Goal: Information Seeking & Learning: Find specific fact

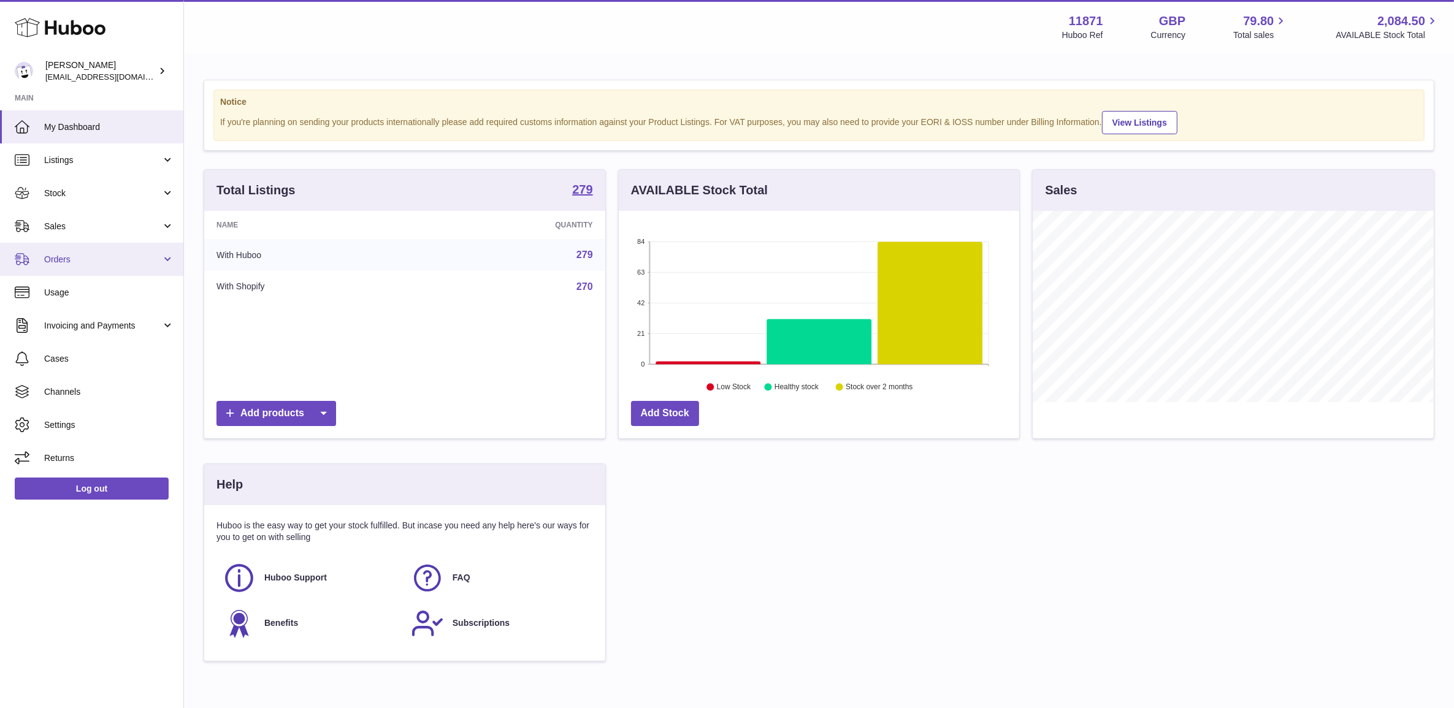
scroll to position [191, 403]
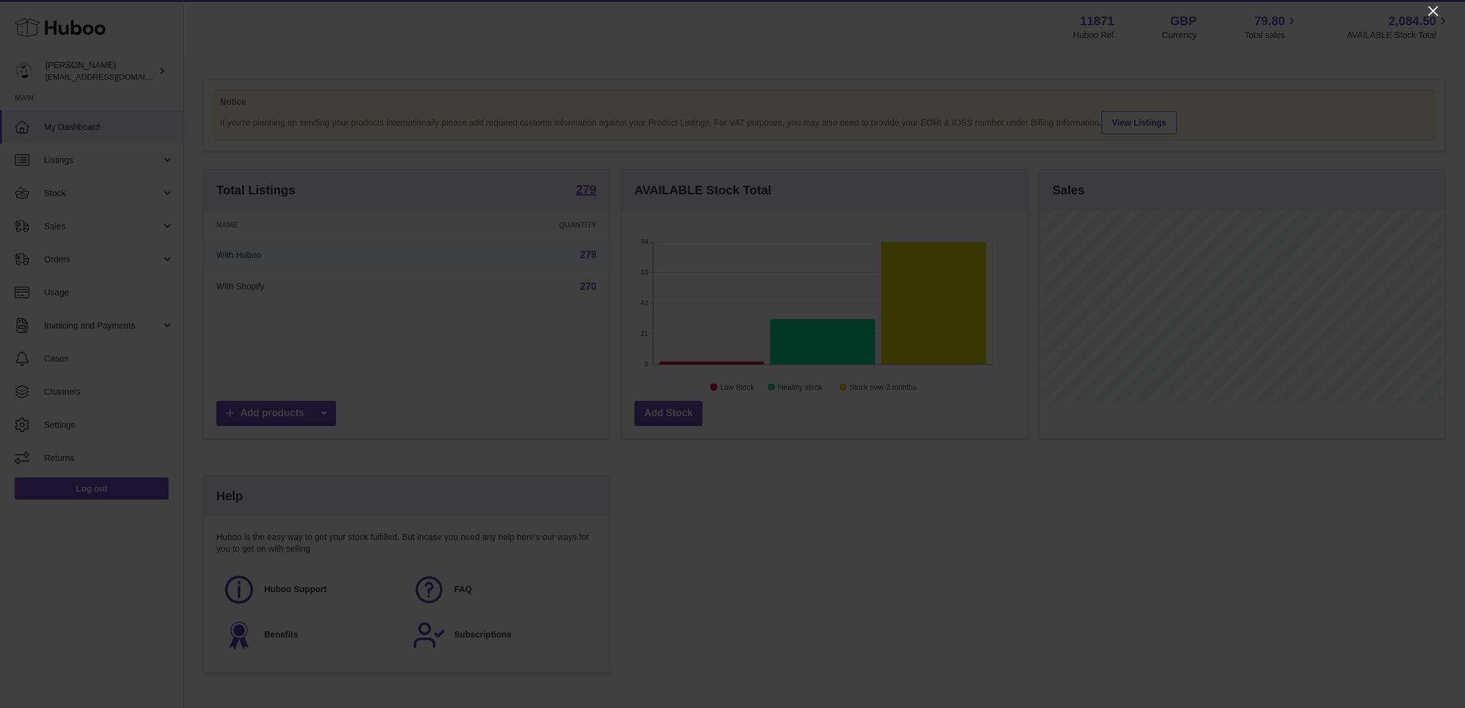
click at [1432, 13] on icon "Close" at bounding box center [1433, 11] width 15 height 15
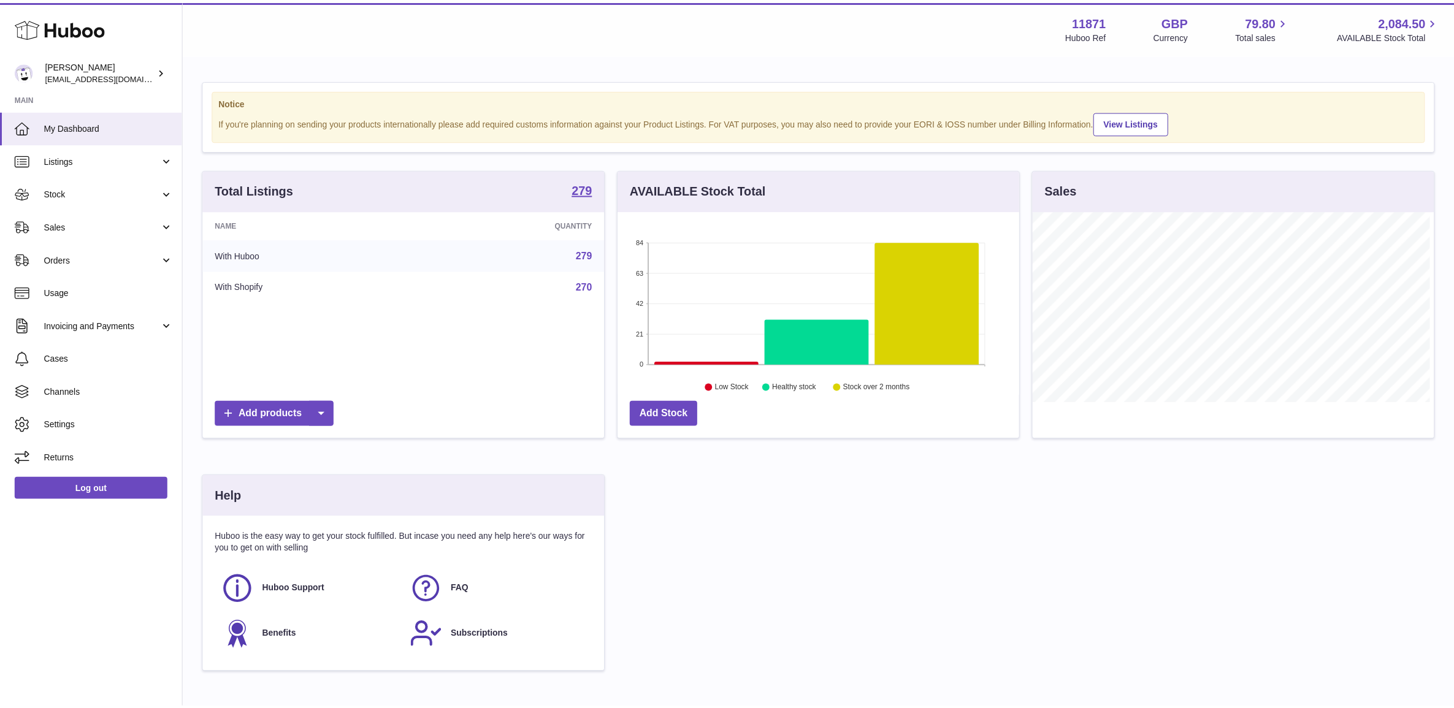
scroll to position [612987, 612777]
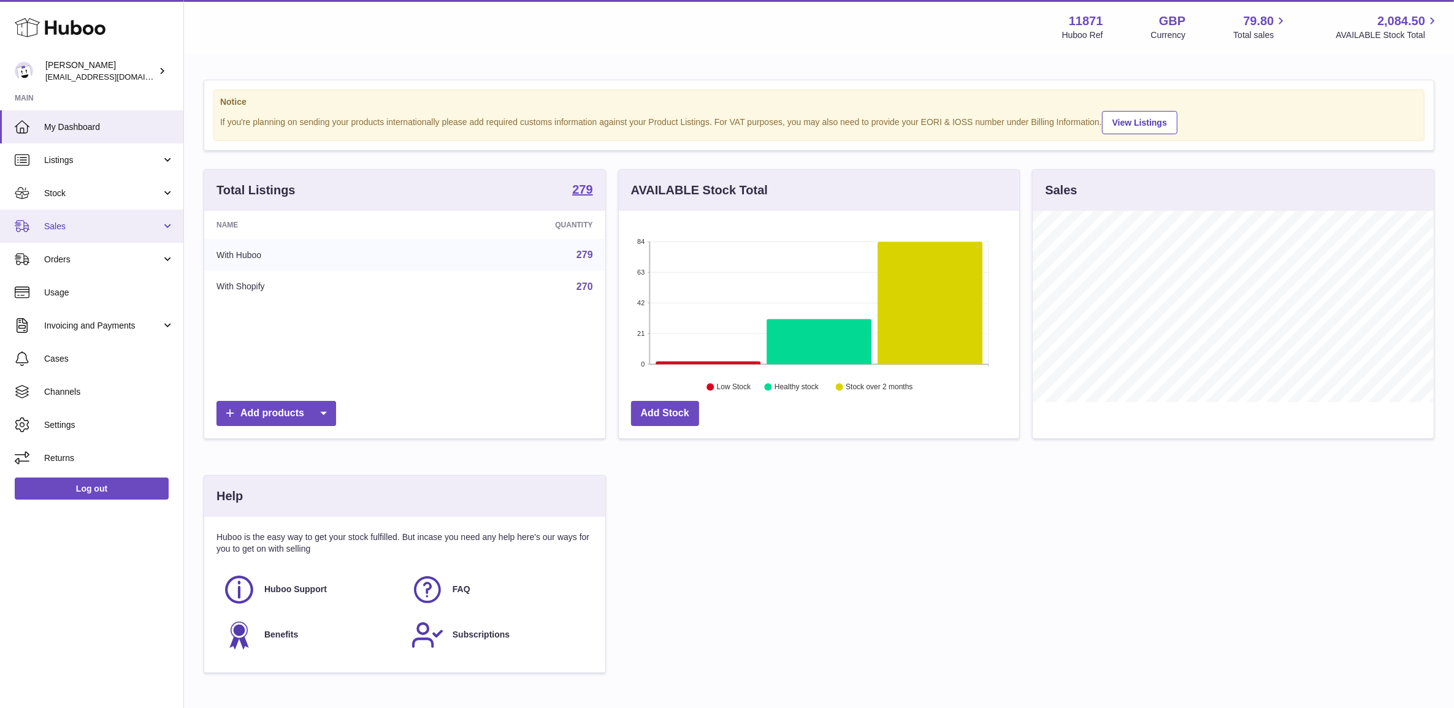
click at [67, 230] on span "Sales" at bounding box center [102, 227] width 117 height 12
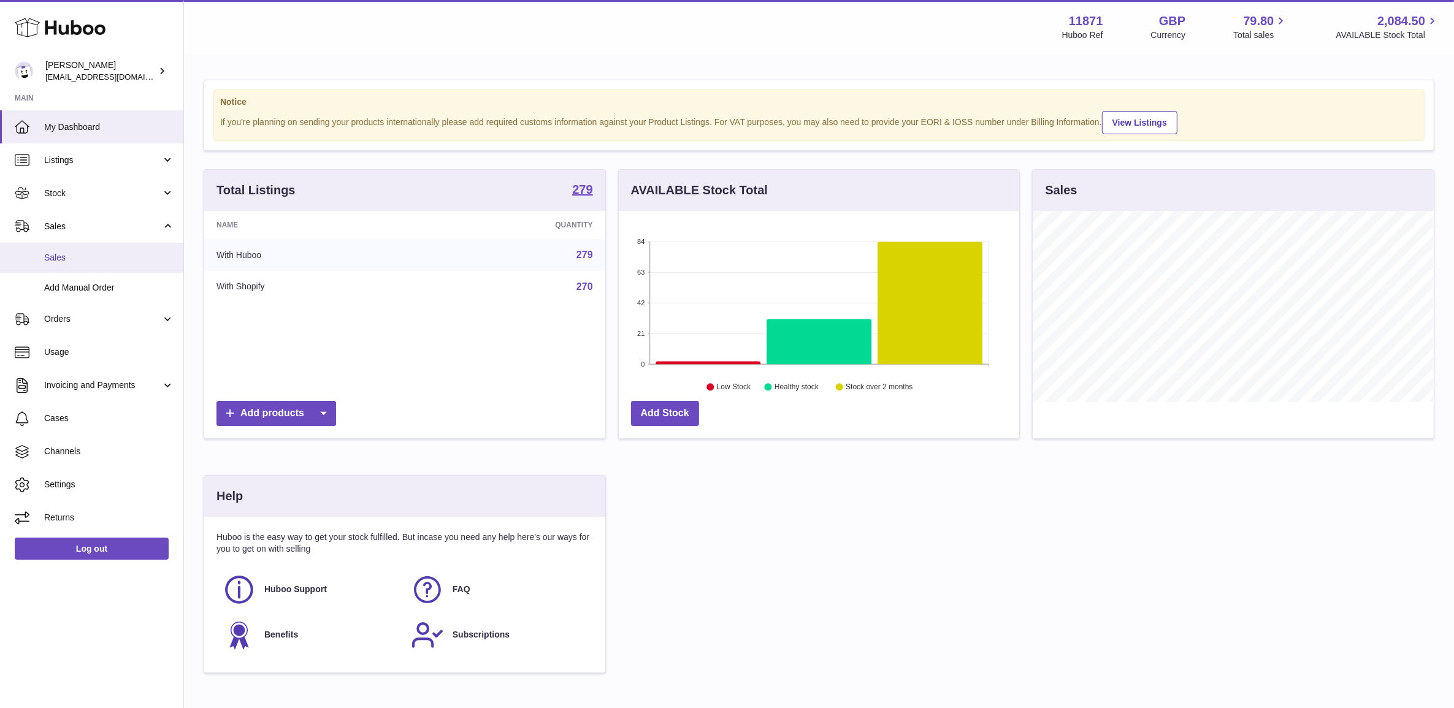
click at [89, 264] on link "Sales" at bounding box center [91, 258] width 183 height 30
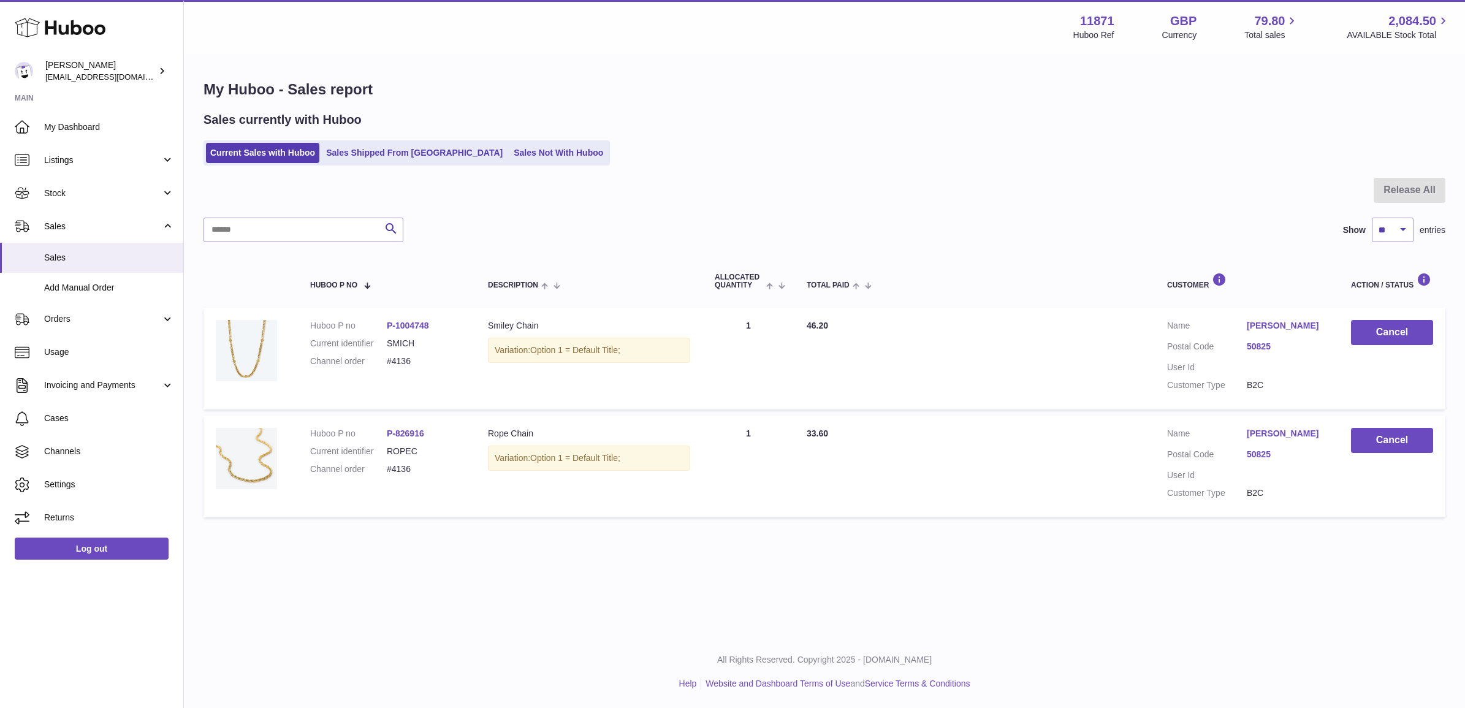
click at [369, 139] on div "Sales currently with Huboo Current Sales with Huboo Sales Shipped From Huboo Sa…" at bounding box center [825, 139] width 1242 height 54
click at [368, 146] on link "Sales Shipped From [GEOGRAPHIC_DATA]" at bounding box center [414, 153] width 185 height 20
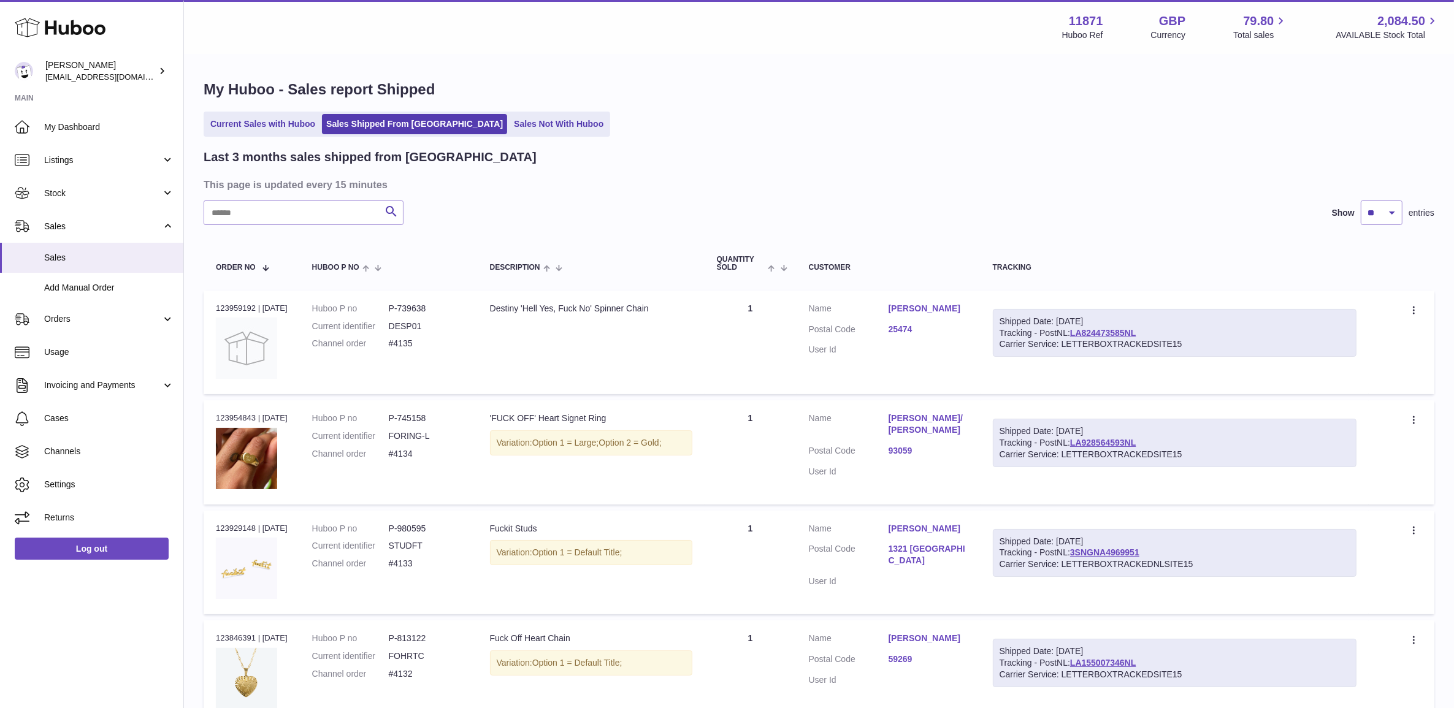
click at [320, 220] on input "text" at bounding box center [304, 213] width 200 height 25
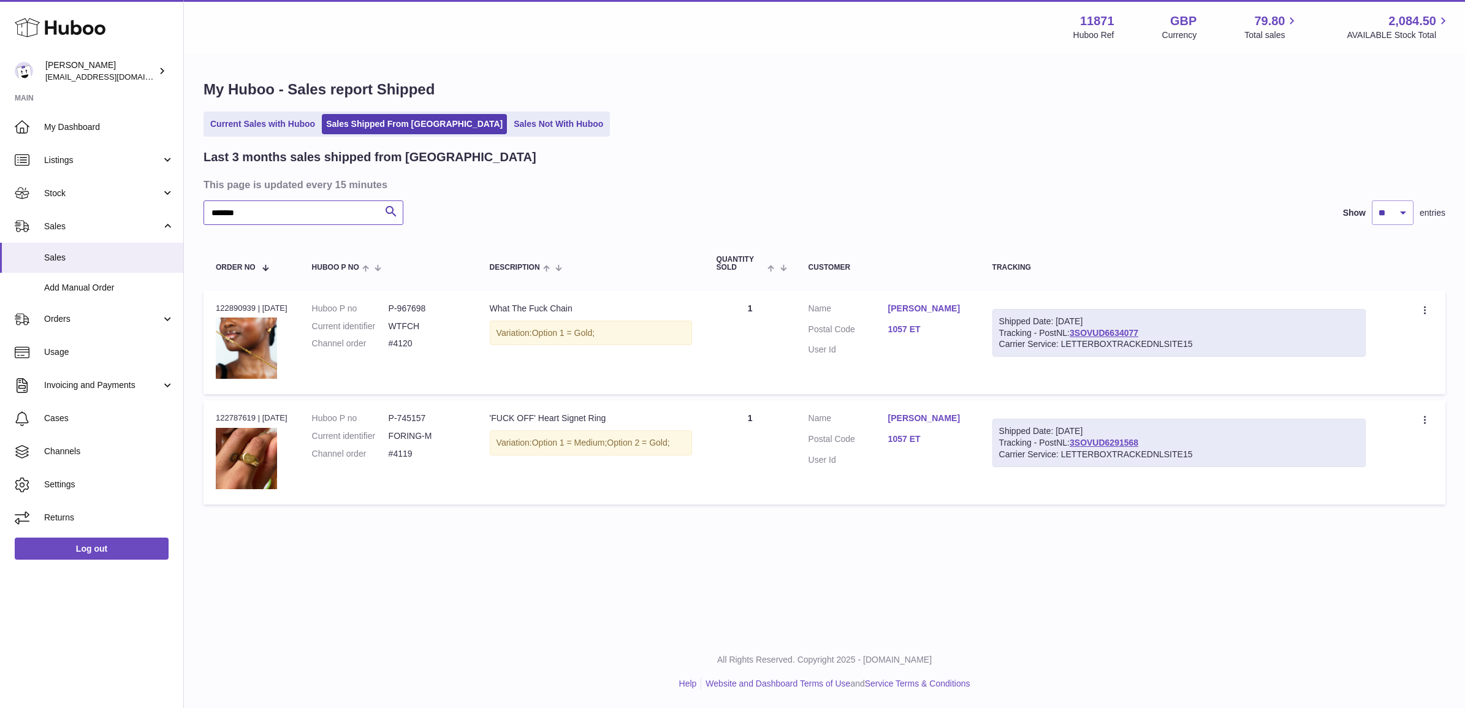
type input "*******"
click at [412, 345] on dd "#4120" at bounding box center [427, 344] width 77 height 12
copy tr "#4120 Description"
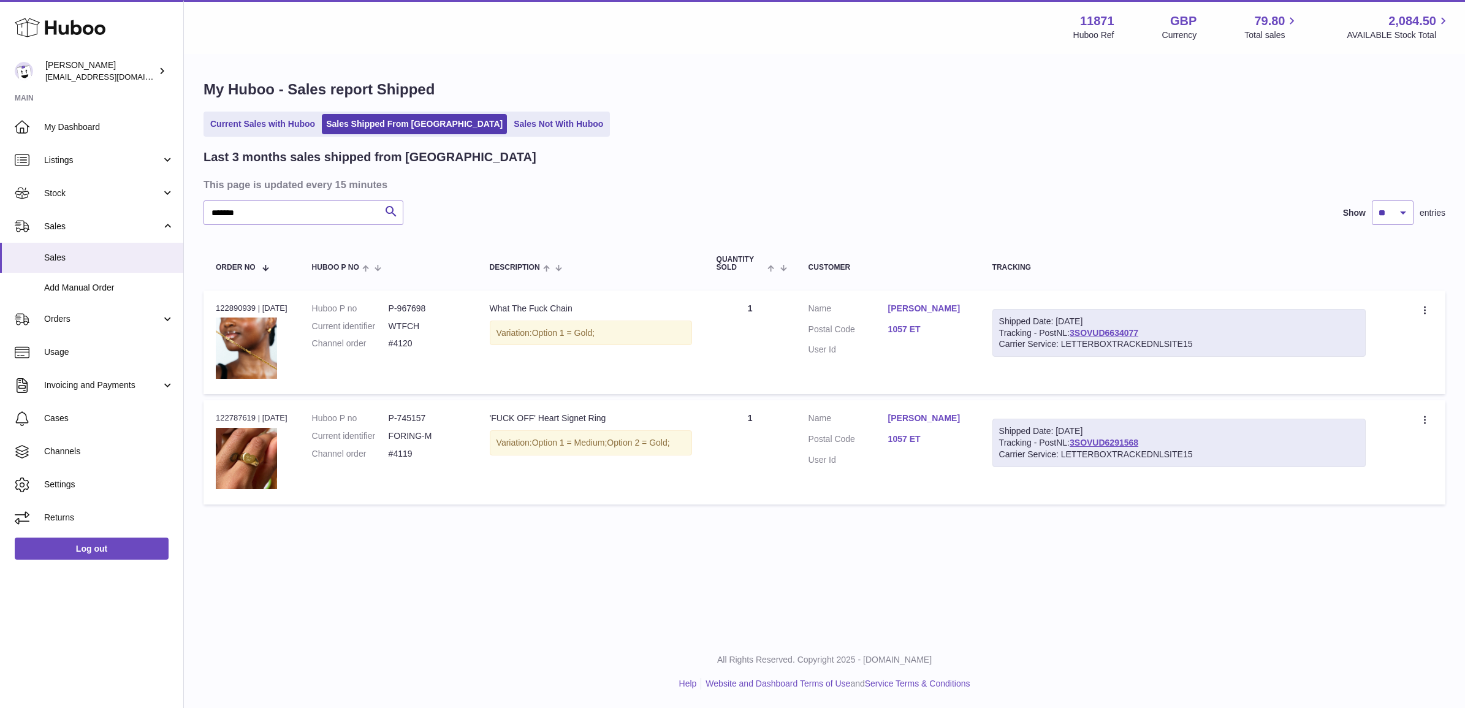
click at [431, 301] on td "Huboo P no P-967698 Current identifier WTFCH Channel order #4120" at bounding box center [389, 343] width 178 height 104
copy dl "P-967698"
click at [608, 598] on div "Menu Huboo 11871 Huboo Ref GBP Currency 79.80 Total sales 2,084.50 AVAILABLE St…" at bounding box center [825, 318] width 1282 height 636
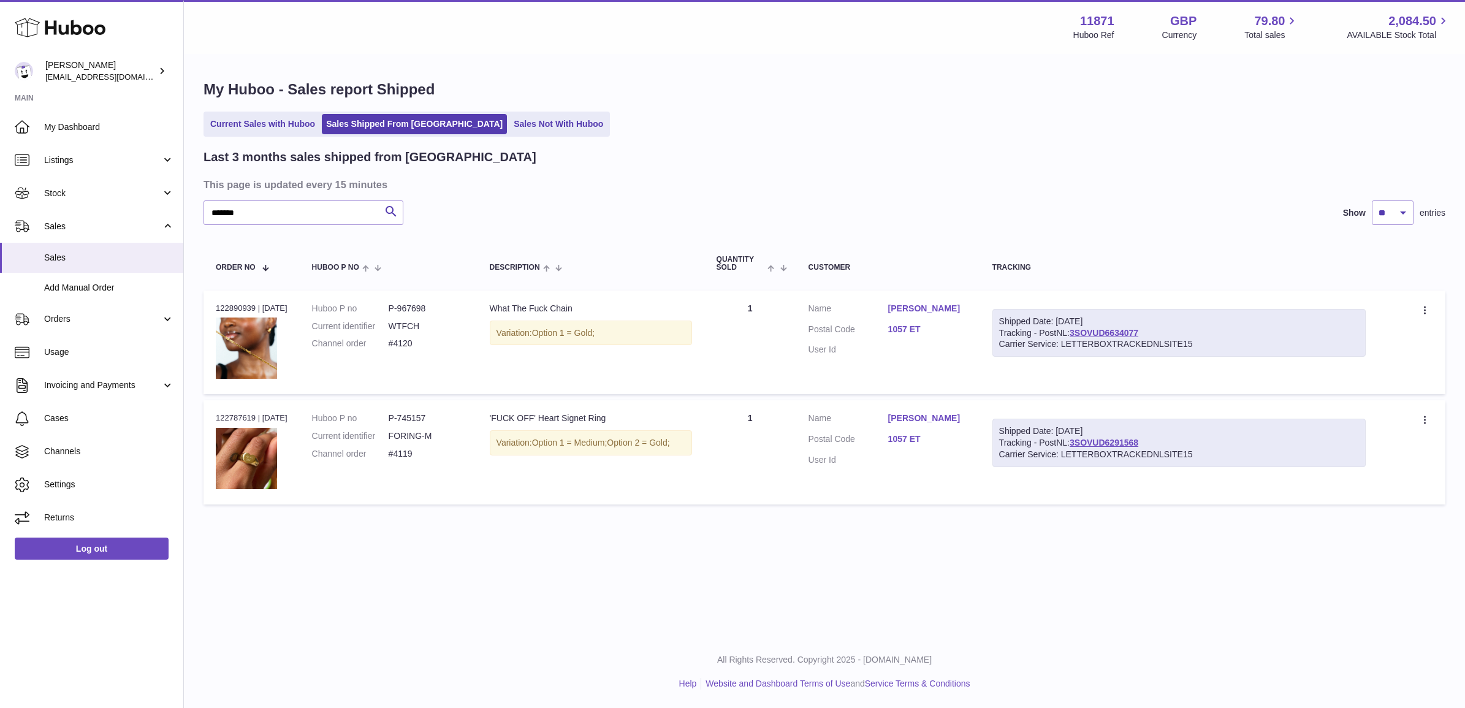
click at [241, 308] on div "Order no 122890939 | [DATE]" at bounding box center [252, 308] width 72 height 11
copy div "122890939"
